Goal: Information Seeking & Learning: Check status

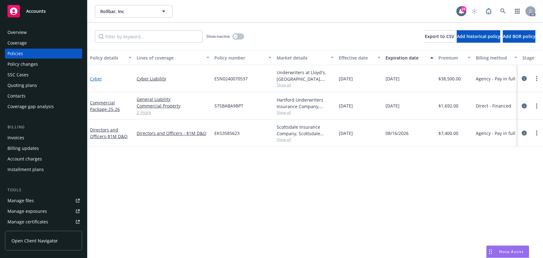
drag, startPoint x: 98, startPoint y: 78, endPoint x: 101, endPoint y: 80, distance: 3.8
click at [98, 78] on link "Cyber" at bounding box center [96, 79] width 12 height 6
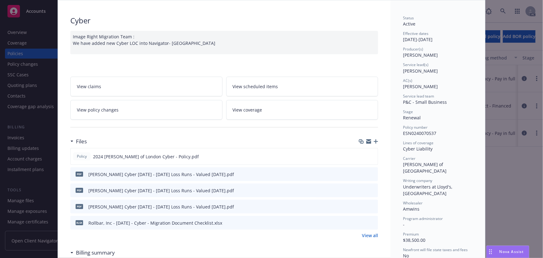
scroll to position [85, 0]
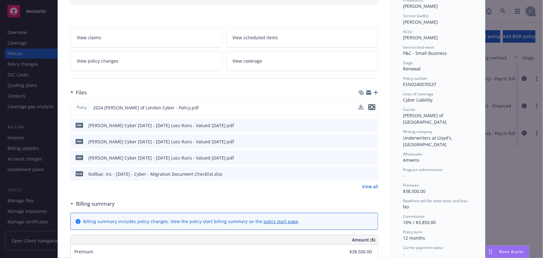
click at [369, 106] on icon "preview file" at bounding box center [372, 107] width 6 height 4
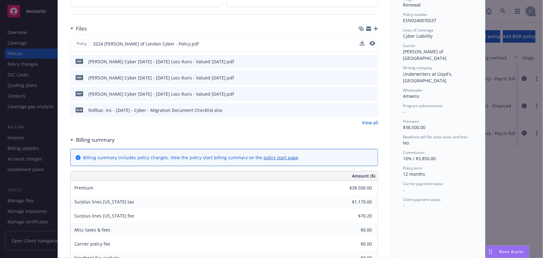
scroll to position [170, 0]
